Goal: Book appointment/travel/reservation

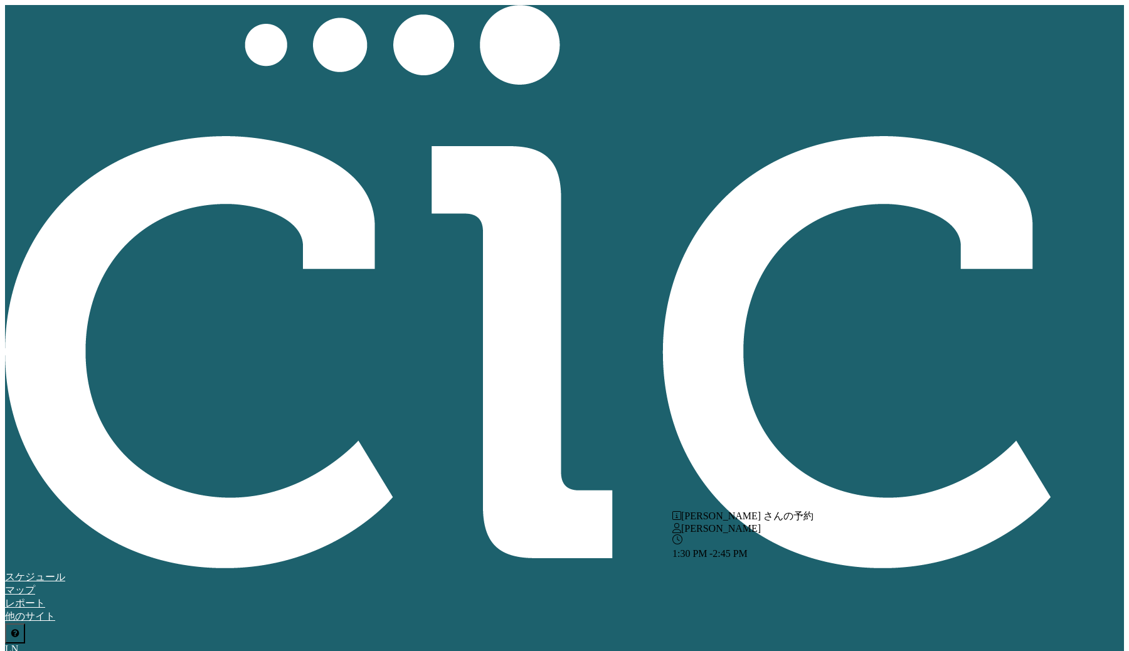
scroll to position [256, 803]
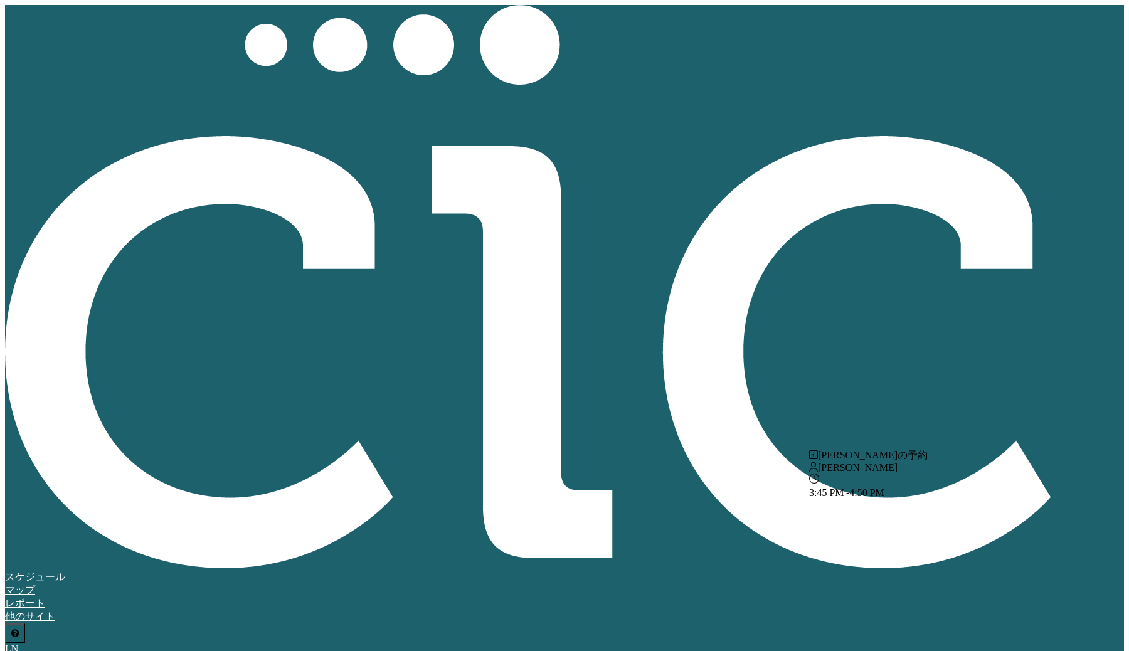
drag, startPoint x: 736, startPoint y: 193, endPoint x: 737, endPoint y: 201, distance: 8.9
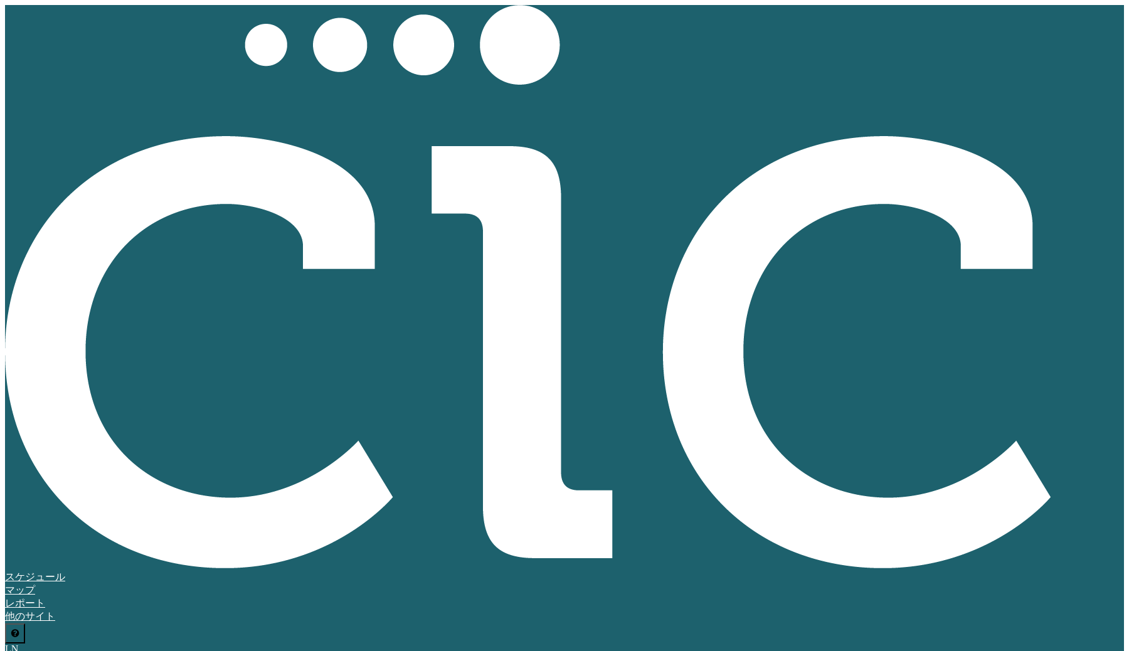
click at [45, 598] on span "レポート" at bounding box center [25, 603] width 40 height 11
click at [5, 584] on icon at bounding box center [5, 589] width 0 height 11
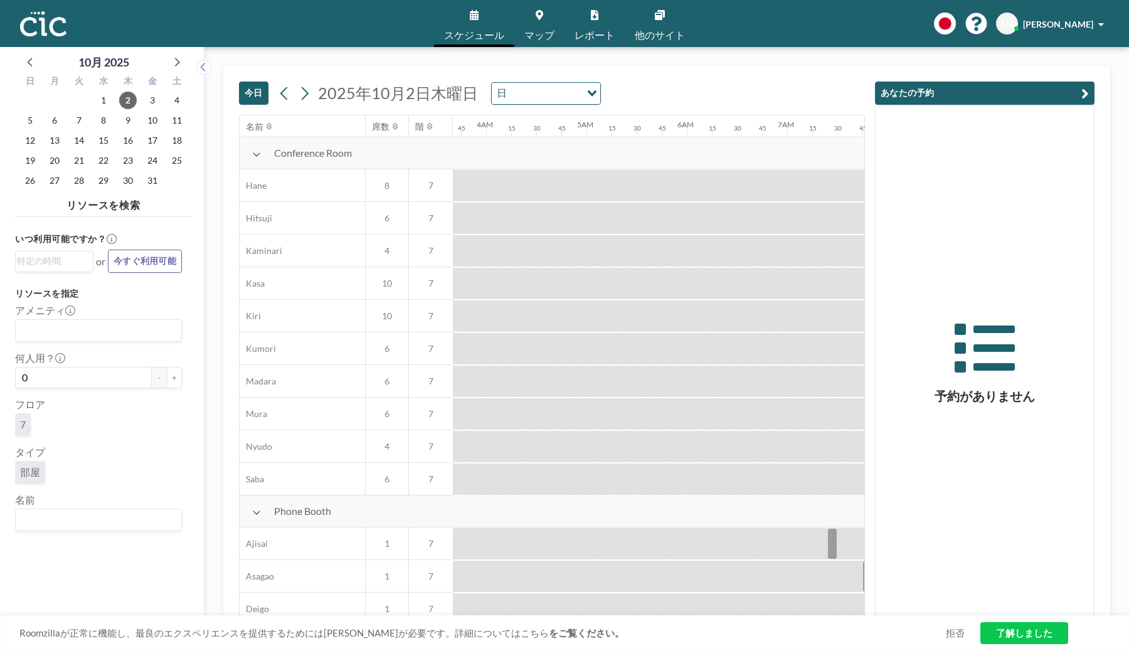
scroll to position [0, 825]
